Goal: Find contact information: Find contact information

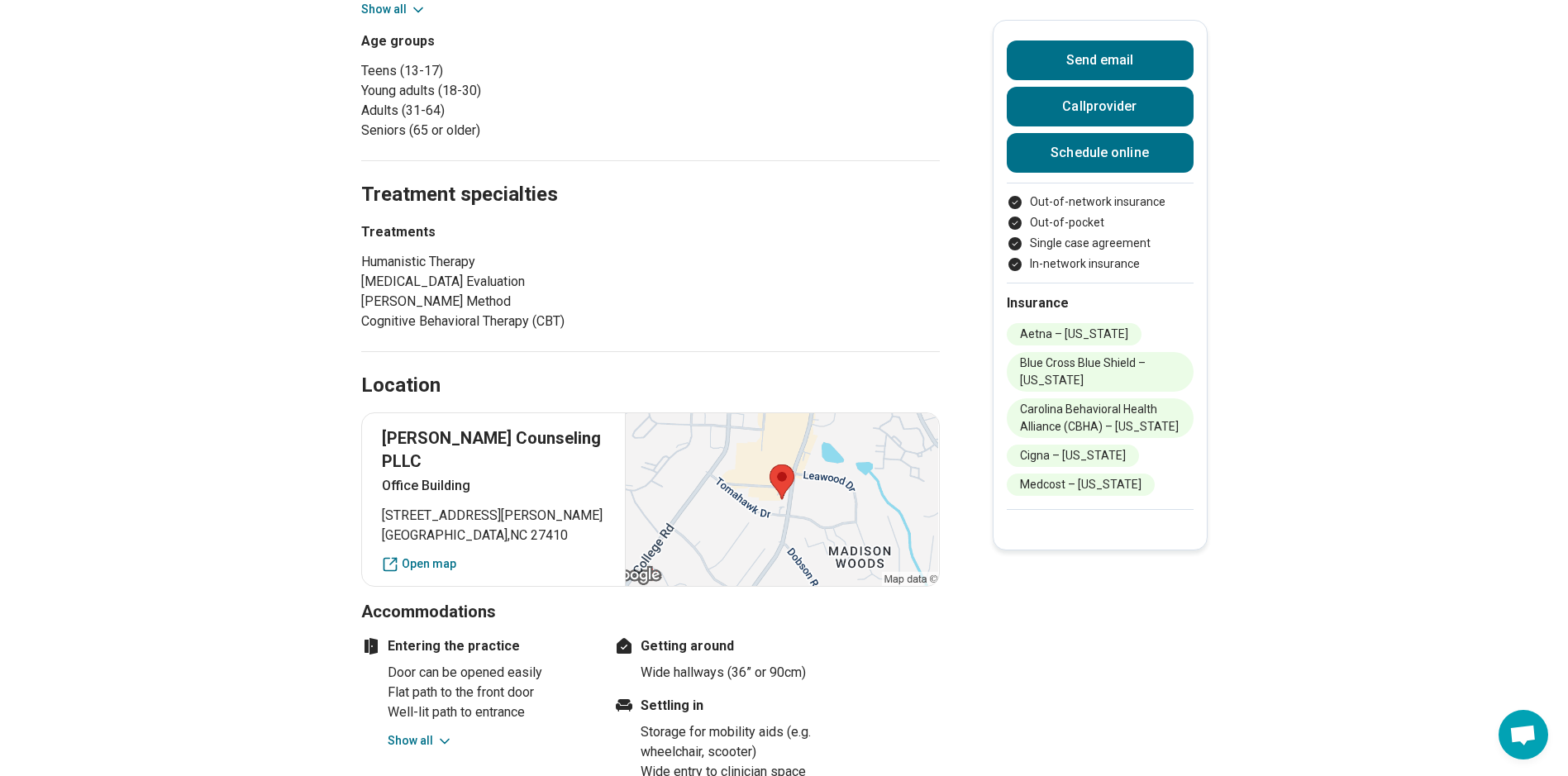
scroll to position [909, 0]
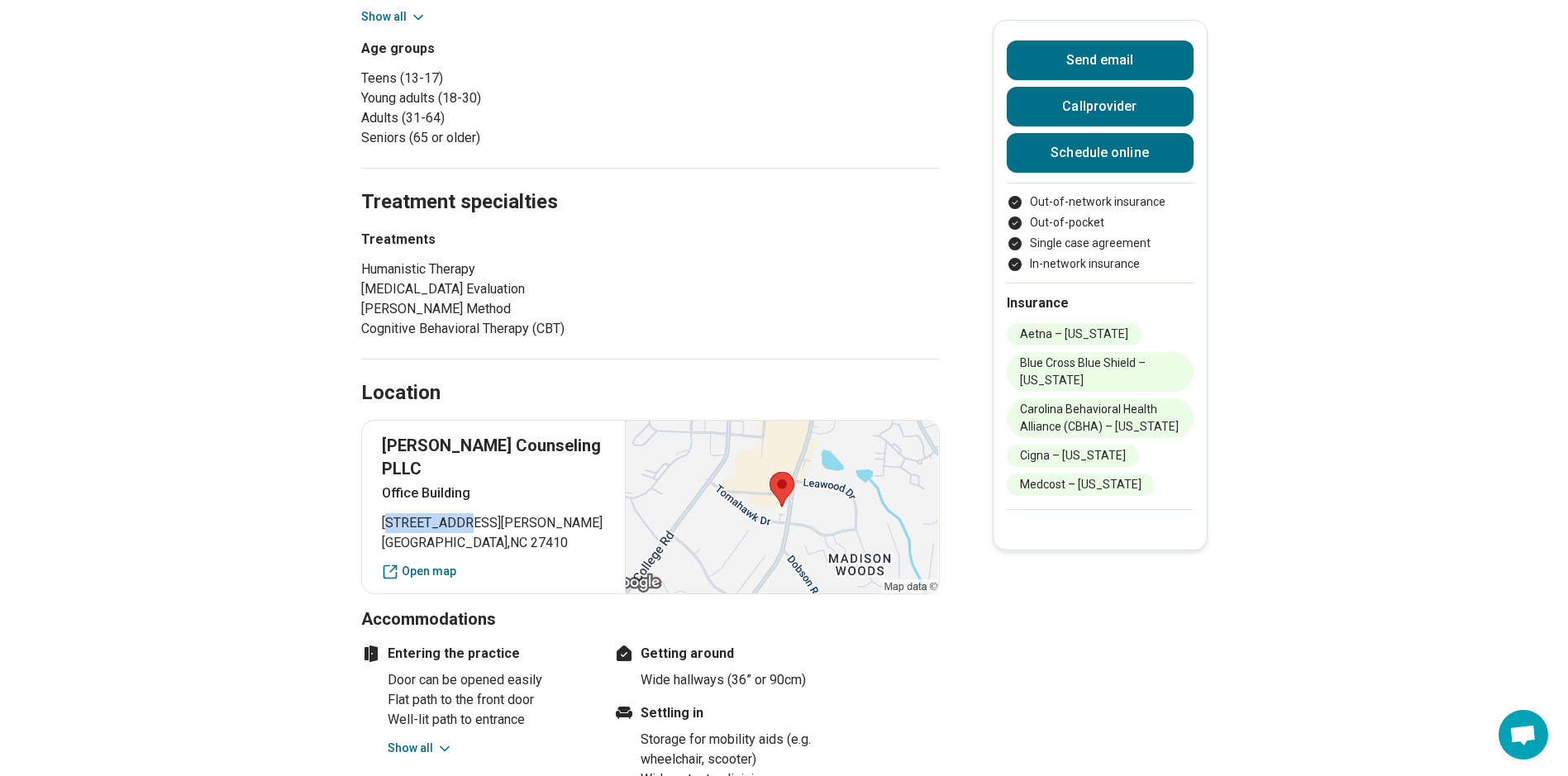
drag, startPoint x: 392, startPoint y: 486, endPoint x: 458, endPoint y: 486, distance: 66.0
click at [458, 513] on span "[STREET_ADDRESS][PERSON_NAME]" at bounding box center [494, 522] width 224 height 19
drag, startPoint x: 458, startPoint y: 486, endPoint x: 271, endPoint y: 482, distance: 187.0
click at [271, 482] on main "[PERSON_NAME] ( Please ask me my pronouns ) Licensed Clinical Mental Health Cou…" at bounding box center [784, 373] width 1568 height 2434
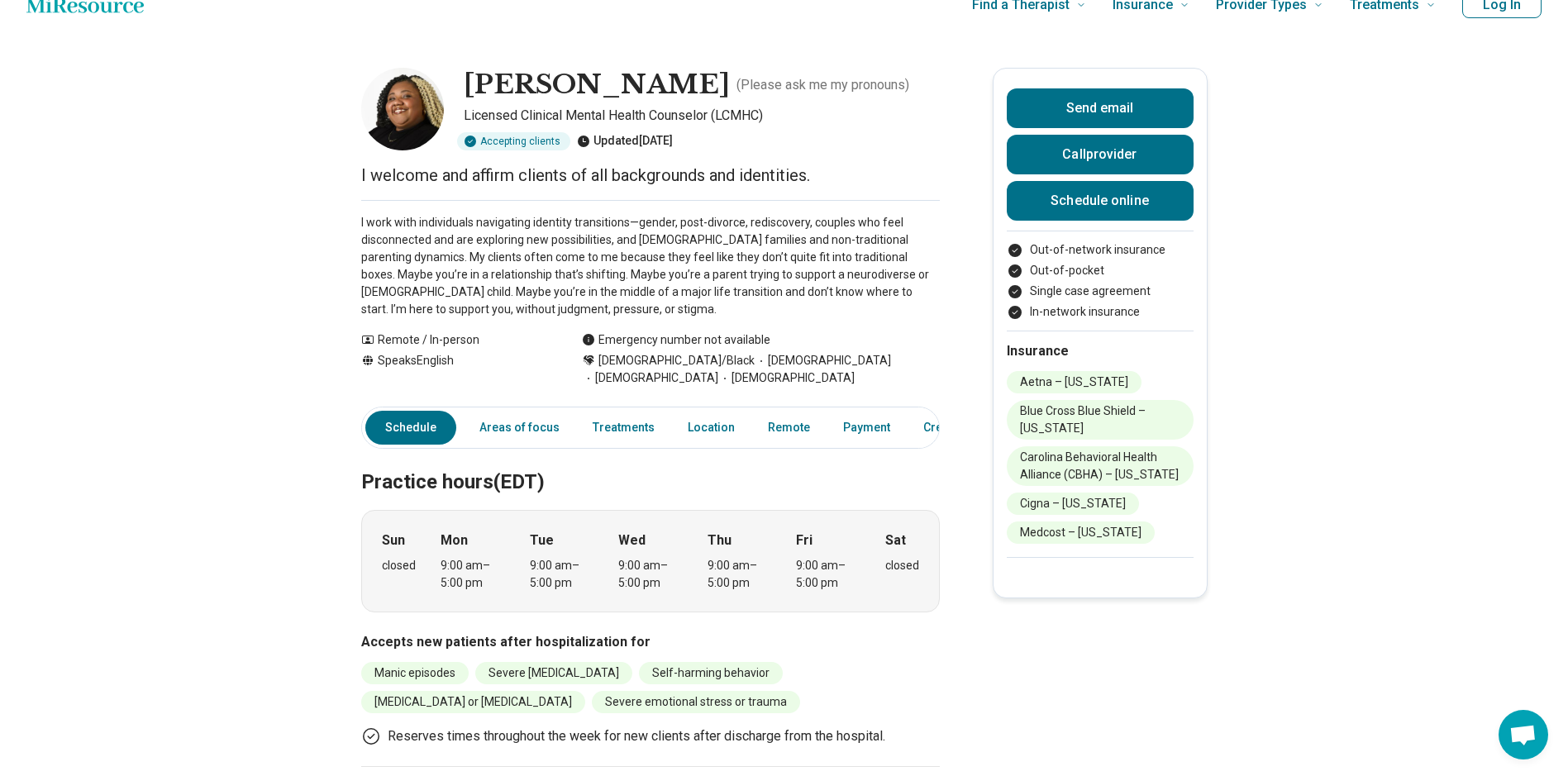
scroll to position [0, 0]
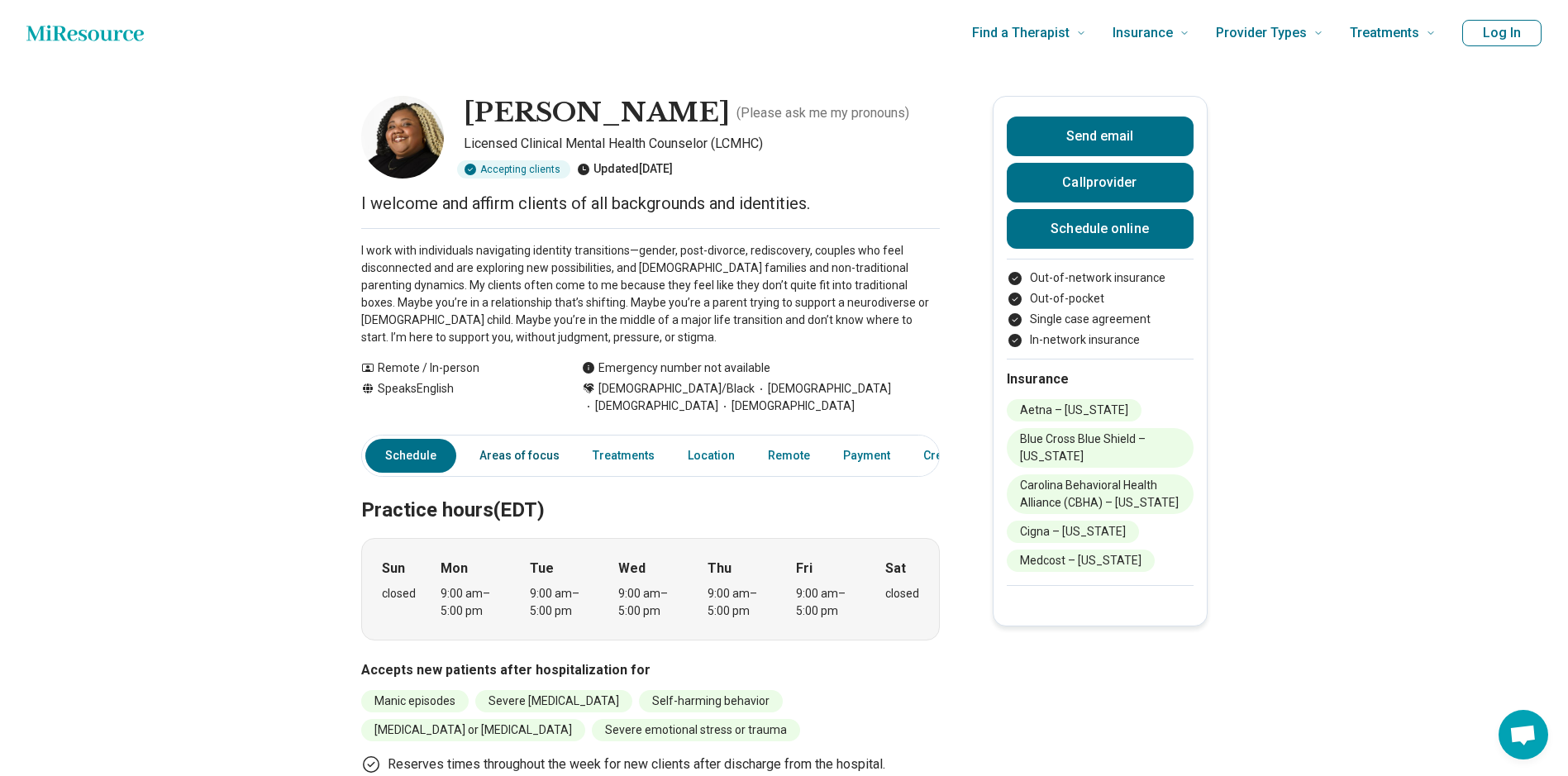
click at [512, 443] on link "Areas of focus" at bounding box center [520, 456] width 100 height 34
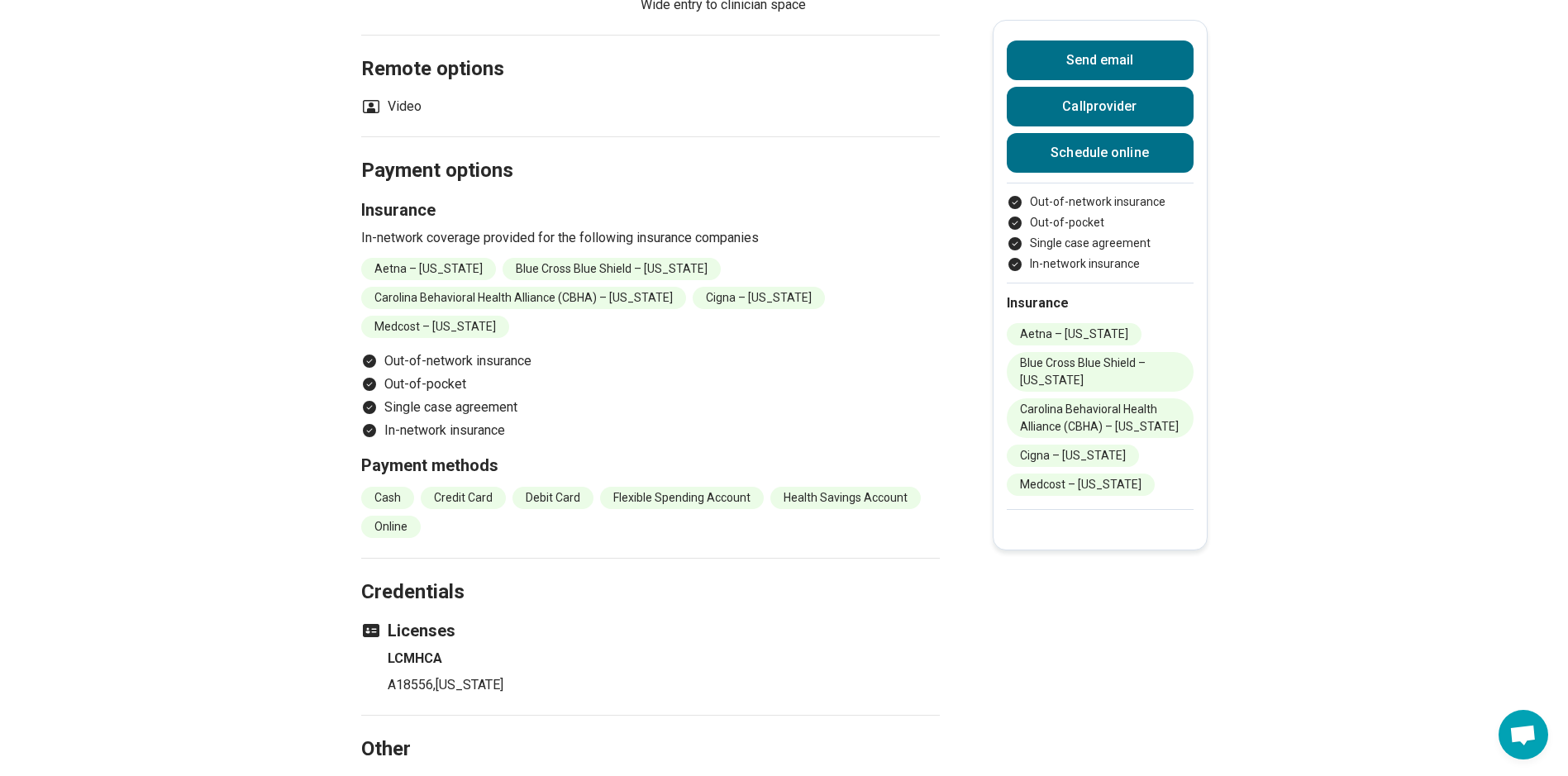
scroll to position [1750, 0]
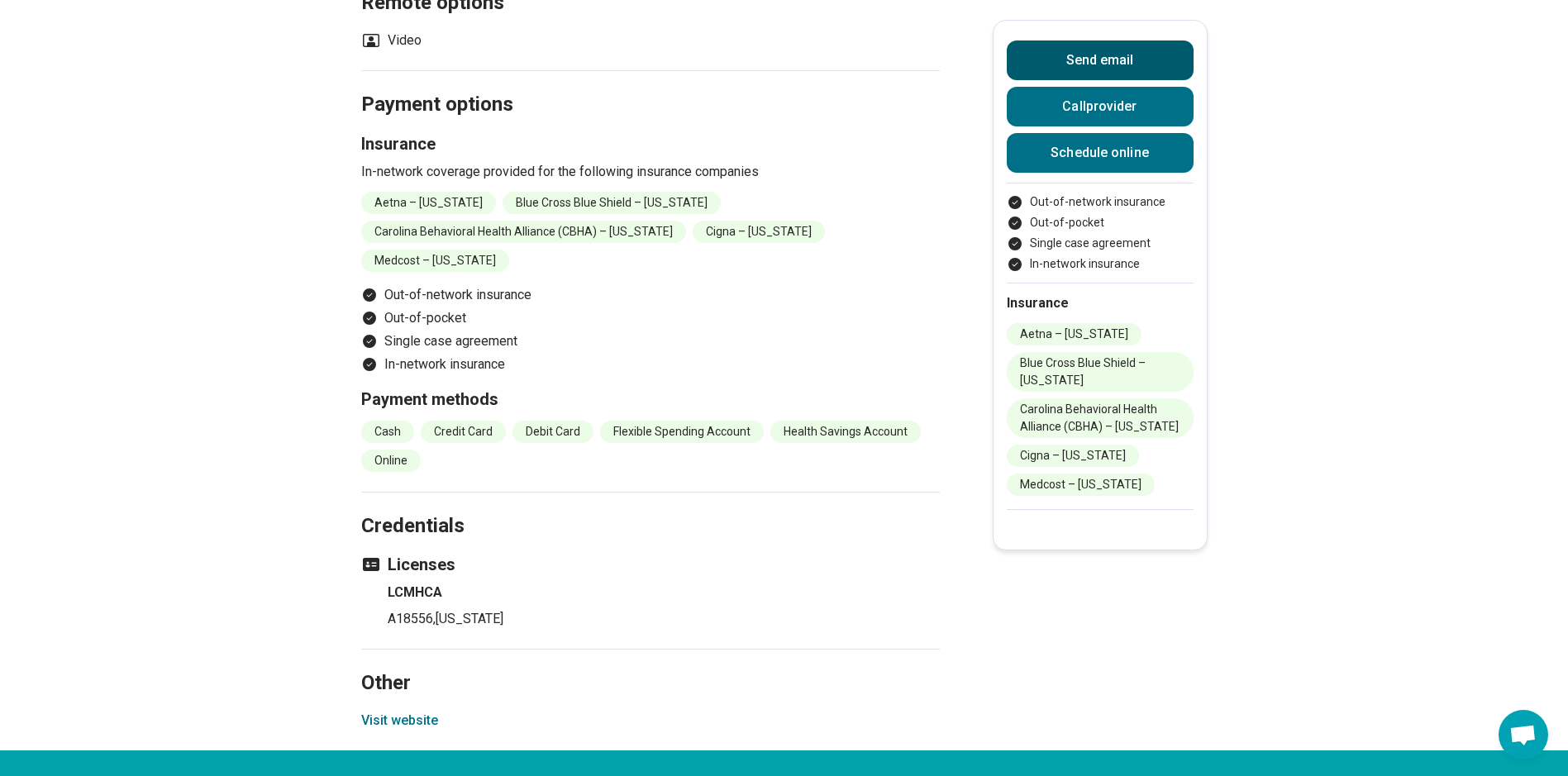
click at [1078, 73] on button "Send email" at bounding box center [1100, 60] width 187 height 40
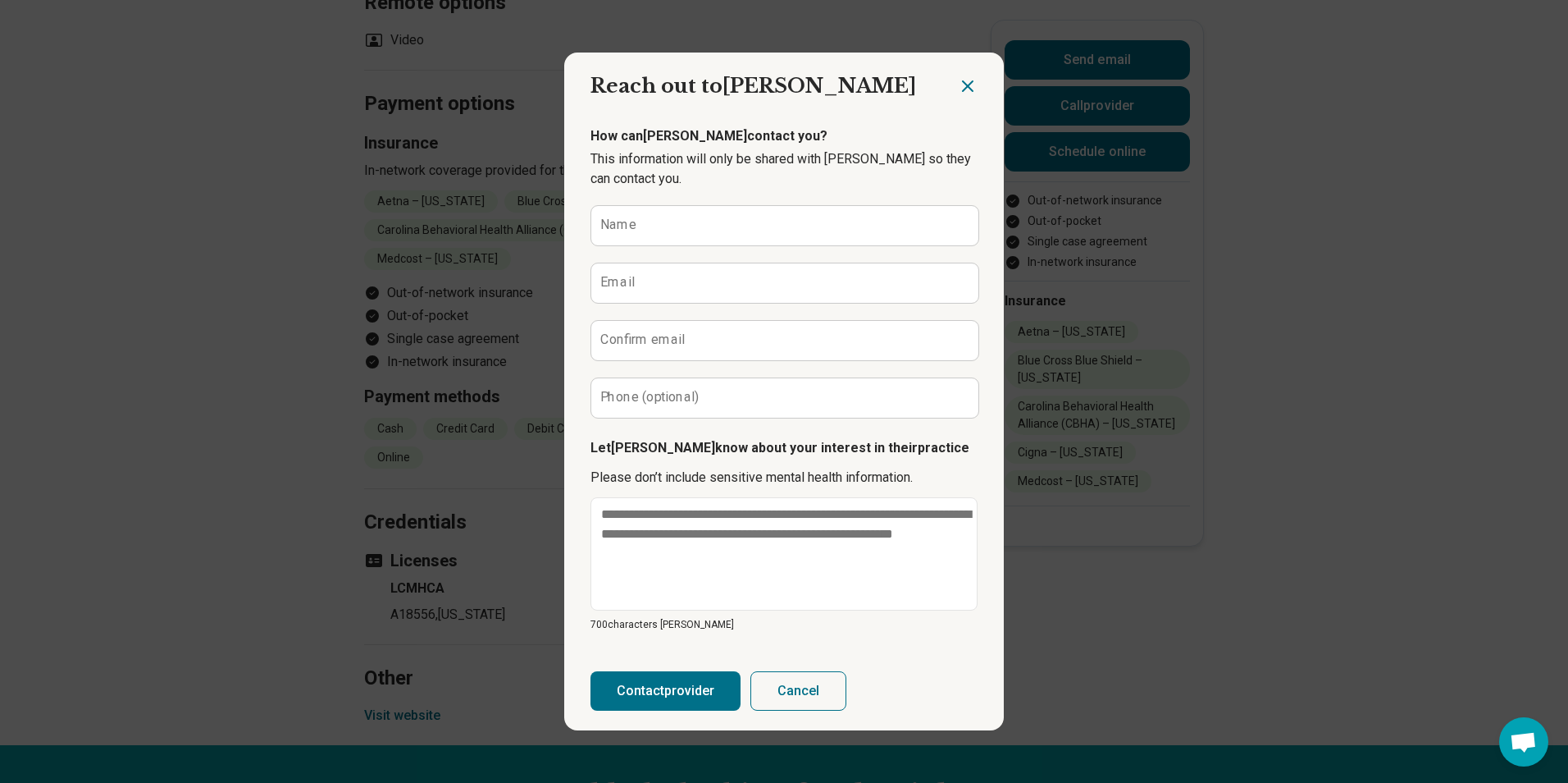
click at [952, 94] on h2 "Reach out to [PERSON_NAME] Send email" at bounding box center [761, 79] width 393 height 54
click at [959, 88] on icon "Close dialog" at bounding box center [967, 85] width 19 height 19
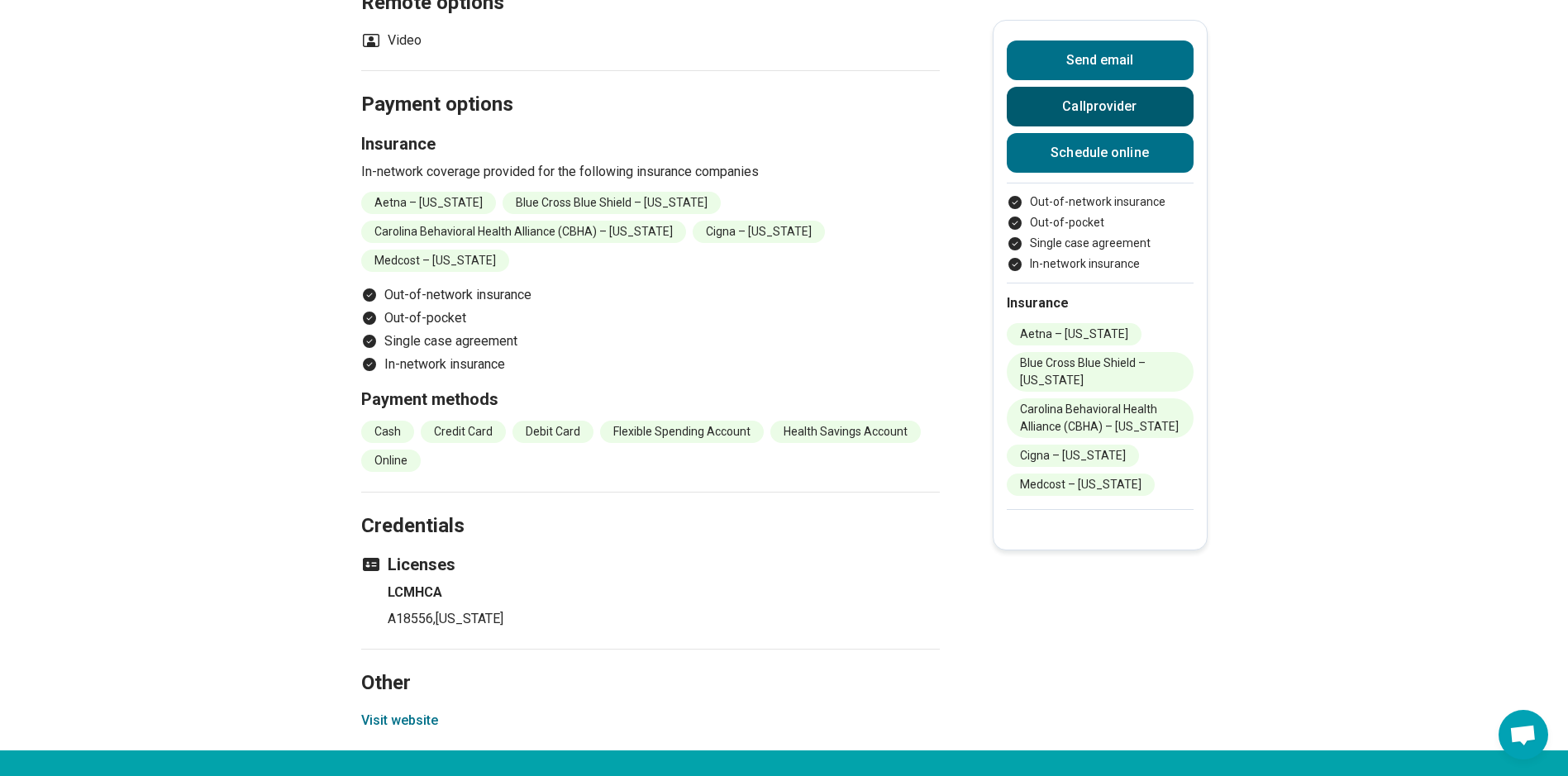
click at [1078, 103] on button "Call provider" at bounding box center [1100, 106] width 187 height 40
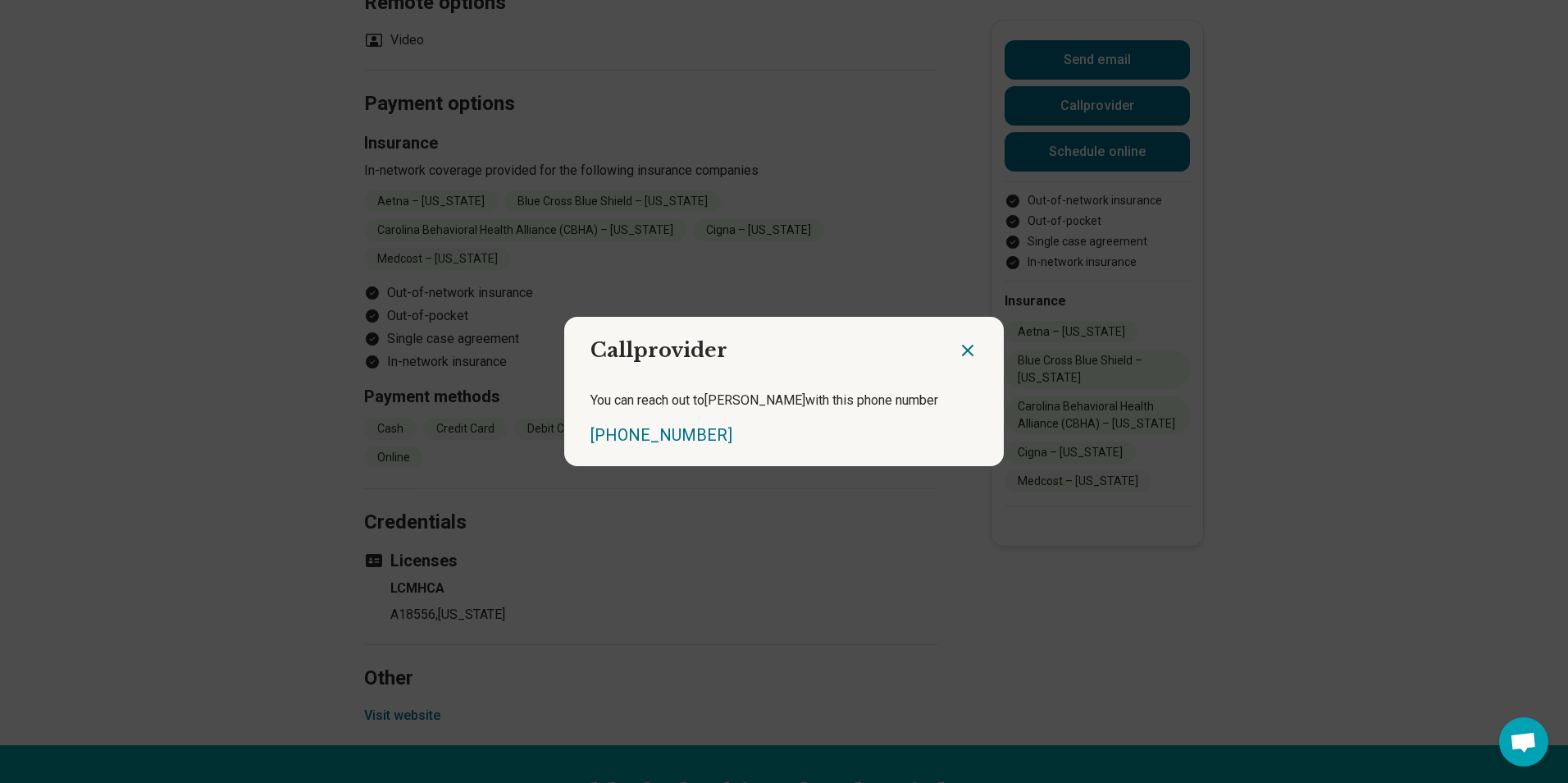
click at [964, 346] on icon "Close dialog" at bounding box center [967, 349] width 19 height 19
